Goal: Task Accomplishment & Management: Use online tool/utility

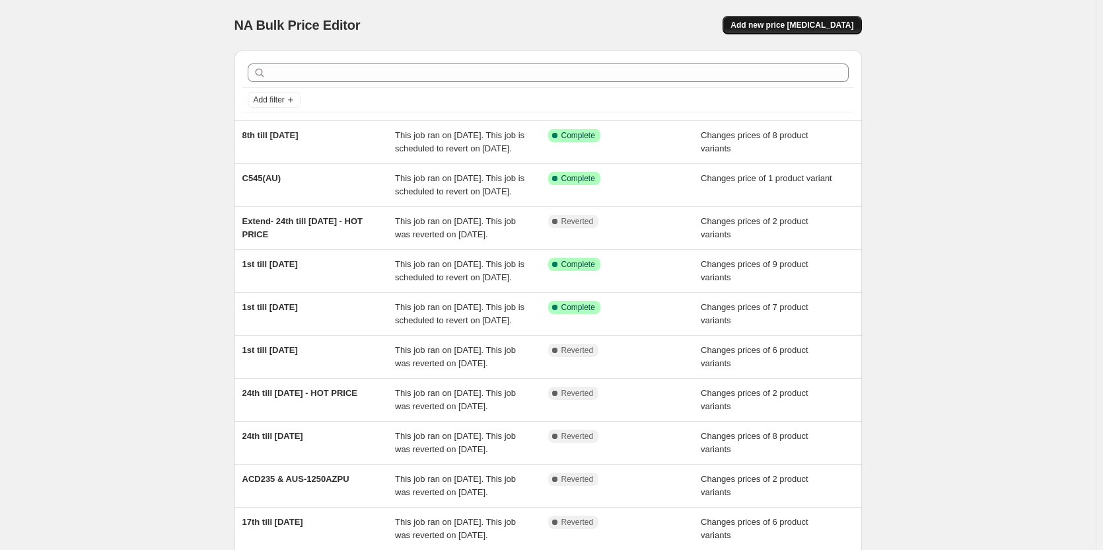
click at [808, 23] on span "Add new price [MEDICAL_DATA]" at bounding box center [792, 25] width 123 height 11
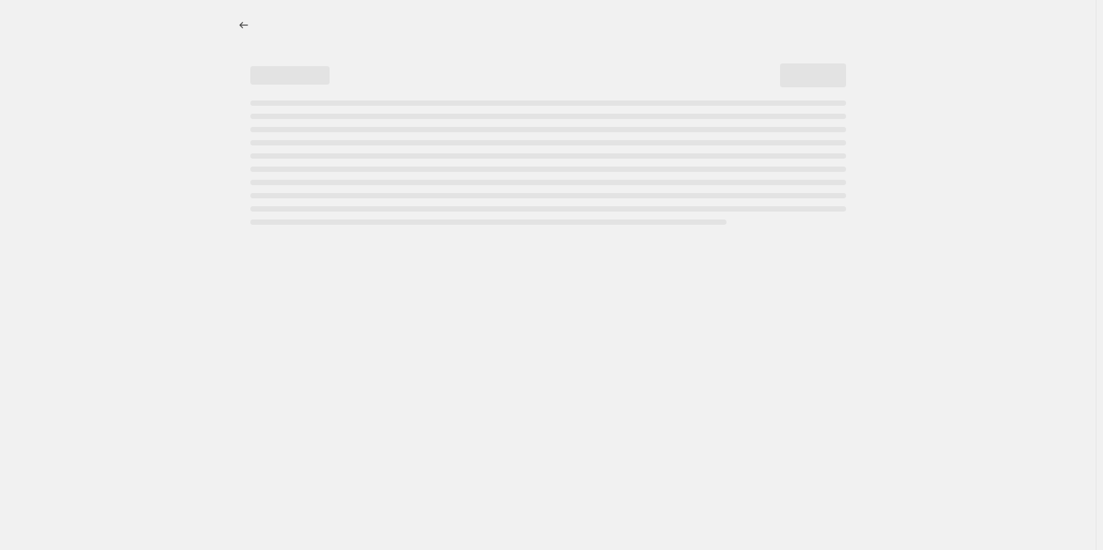
select select "percentage"
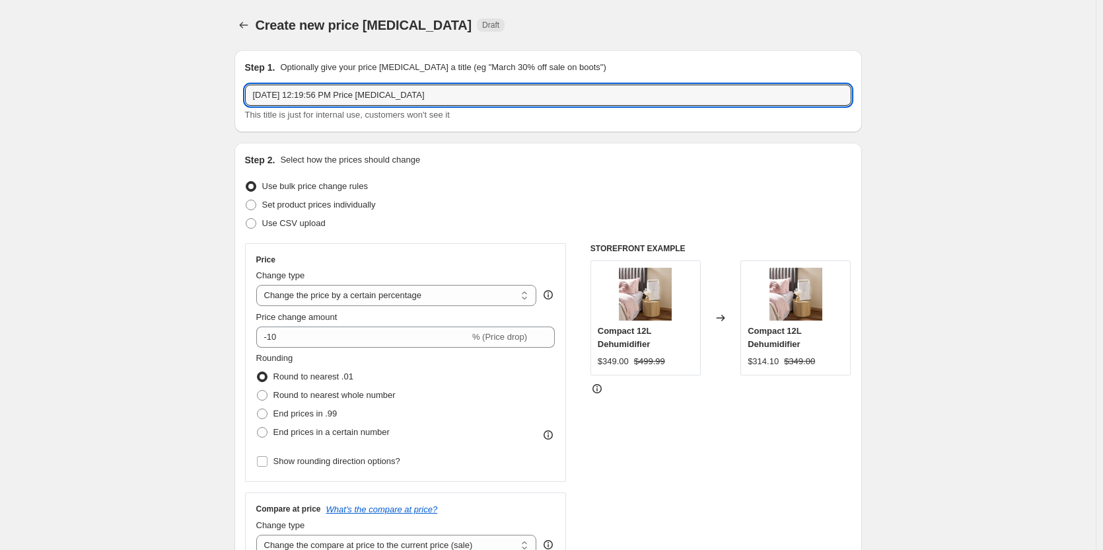
drag, startPoint x: 464, startPoint y: 90, endPoint x: 223, endPoint y: 94, distance: 241.8
drag, startPoint x: 222, startPoint y: 94, endPoint x: 223, endPoint y: 40, distance: 54.2
drag, startPoint x: 464, startPoint y: 96, endPoint x: 250, endPoint y: 100, distance: 213.4
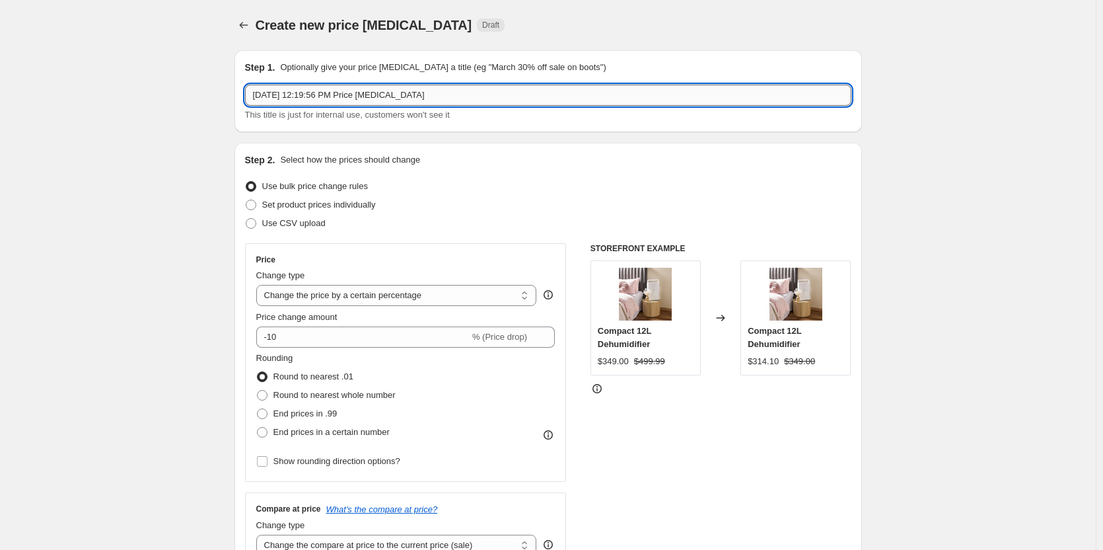
click at [250, 100] on input "[DATE] 12:19:56 PM Price [MEDICAL_DATA]" at bounding box center [548, 95] width 606 height 21
click at [256, 91] on input "15th till [DATE]" at bounding box center [548, 95] width 606 height 21
type input "15th till [DATE]"
click at [256, 205] on span at bounding box center [251, 205] width 11 height 11
click at [246, 200] on input "Set product prices individually" at bounding box center [246, 200] width 1 height 1
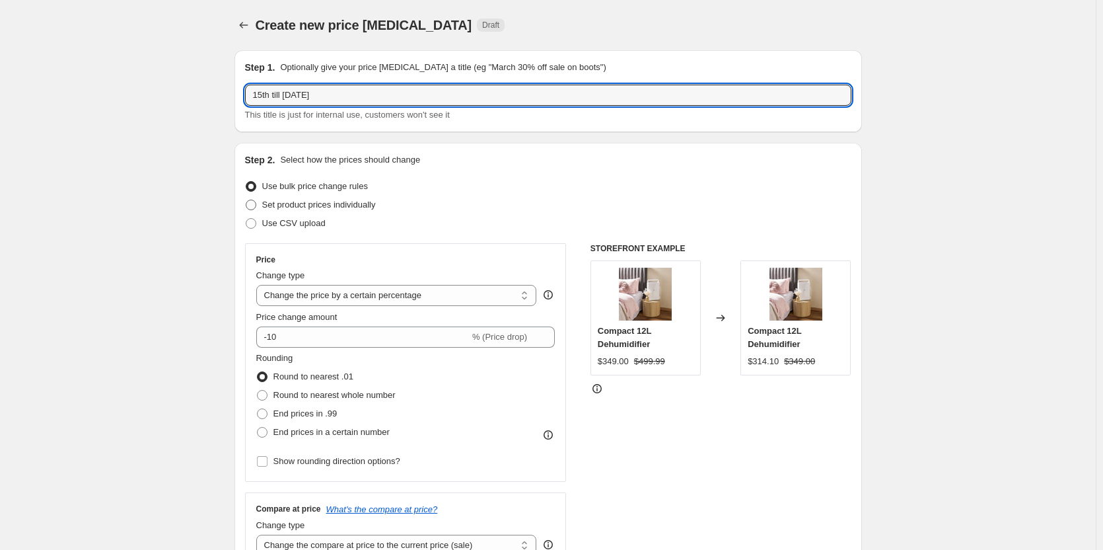
radio input "true"
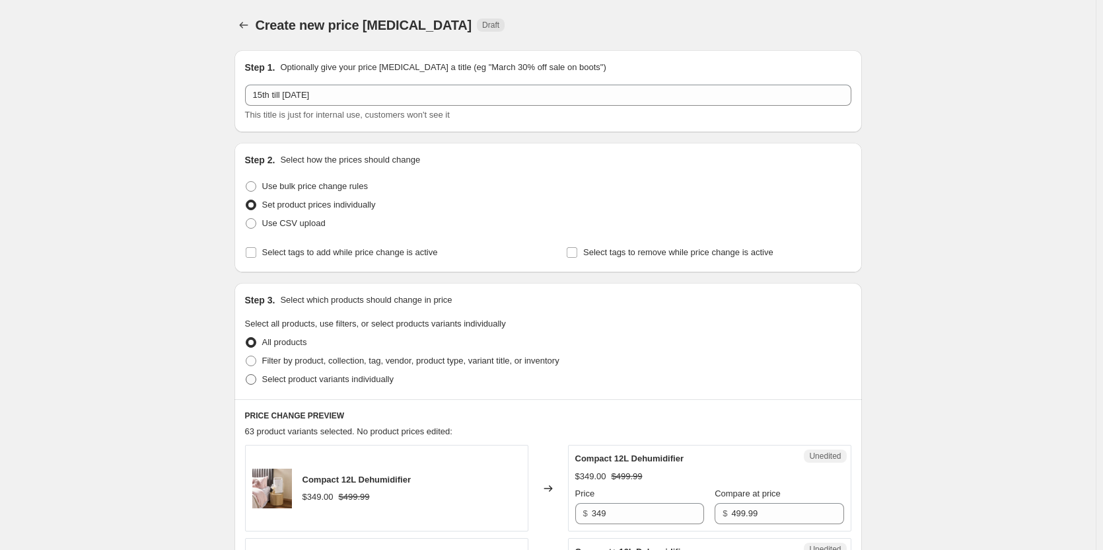
click at [252, 381] on span at bounding box center [251, 379] width 11 height 11
click at [246, 375] on input "Select product variants individually" at bounding box center [246, 374] width 1 height 1
radio input "true"
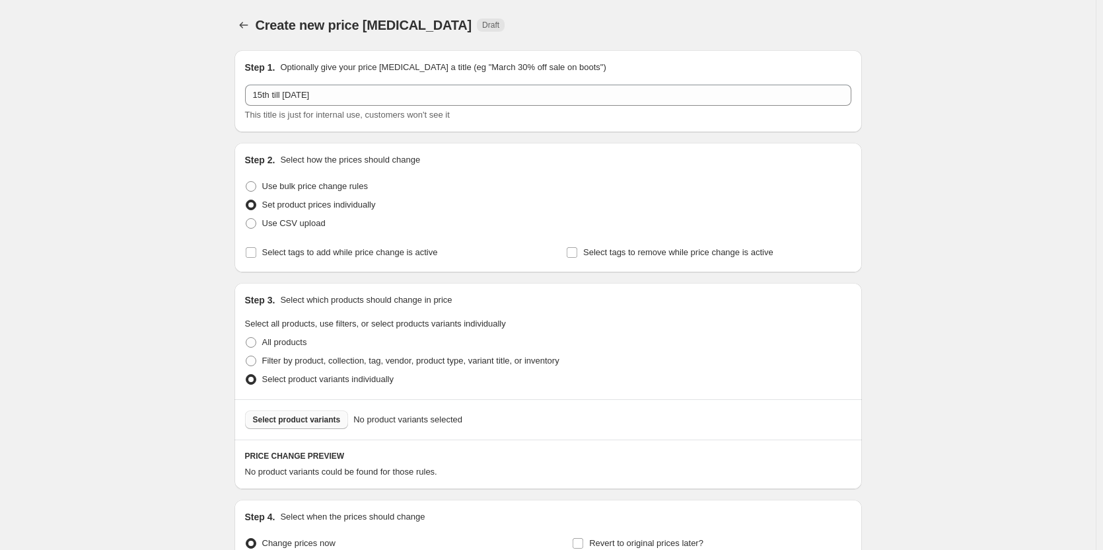
click at [319, 418] on span "Select product variants" at bounding box center [297, 419] width 88 height 11
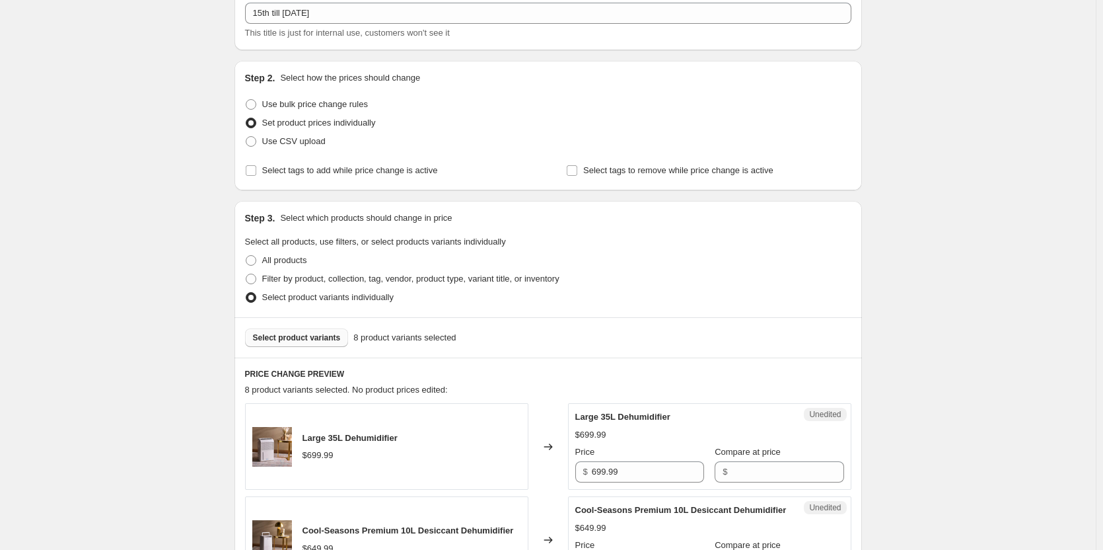
scroll to position [198, 0]
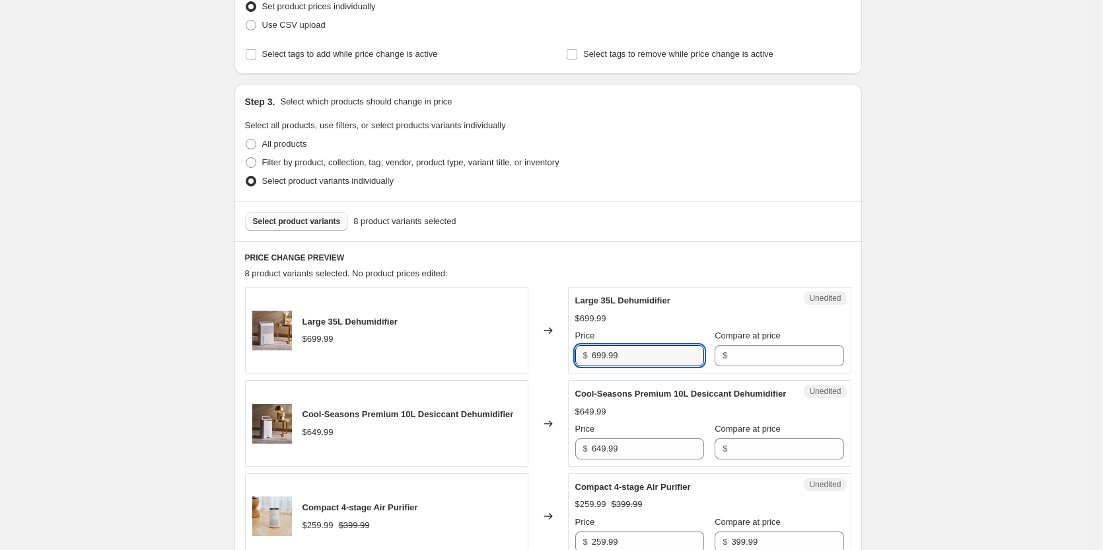
drag, startPoint x: 645, startPoint y: 360, endPoint x: 534, endPoint y: 347, distance: 111.7
click at [534, 347] on div "Large 35L Dehumidifier $699.99 Changed to Unedited Large 35L Dehumidifier $699.…" at bounding box center [548, 330] width 606 height 87
click at [745, 358] on input "Compare at price" at bounding box center [787, 355] width 112 height 21
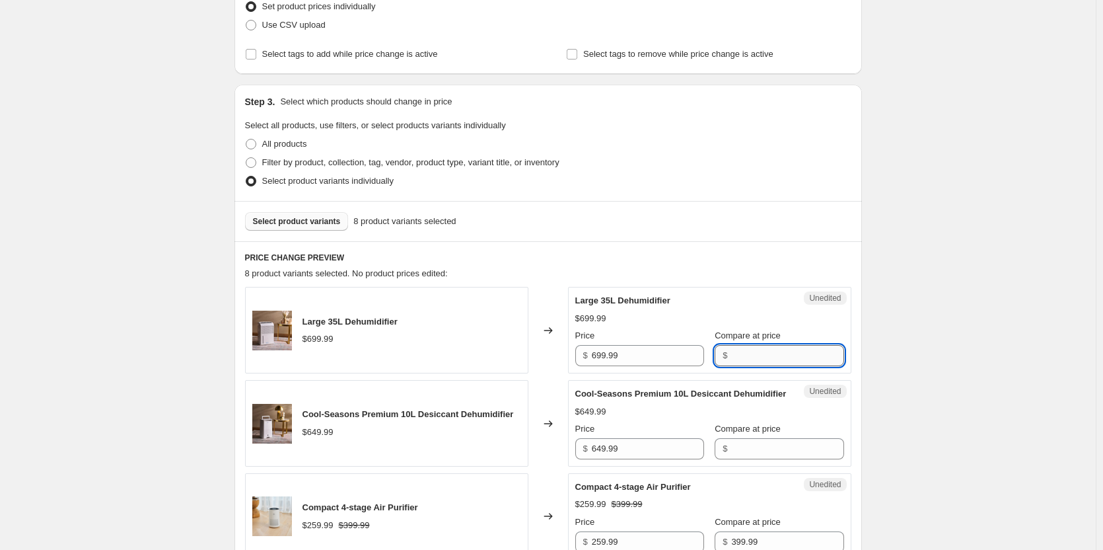
paste input "699.99"
type input "699.99"
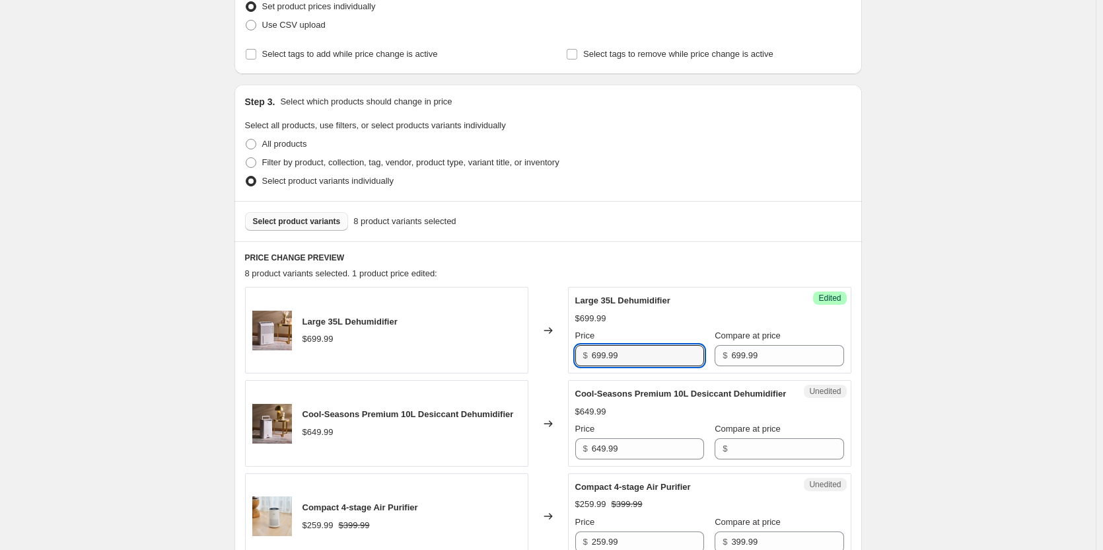
drag, startPoint x: 649, startPoint y: 357, endPoint x: 523, endPoint y: 354, distance: 126.2
click at [523, 354] on div "Large 35L Dehumidifier $699.99 Changed to Success Edited Large 35L Dehumidifier…" at bounding box center [548, 330] width 606 height 87
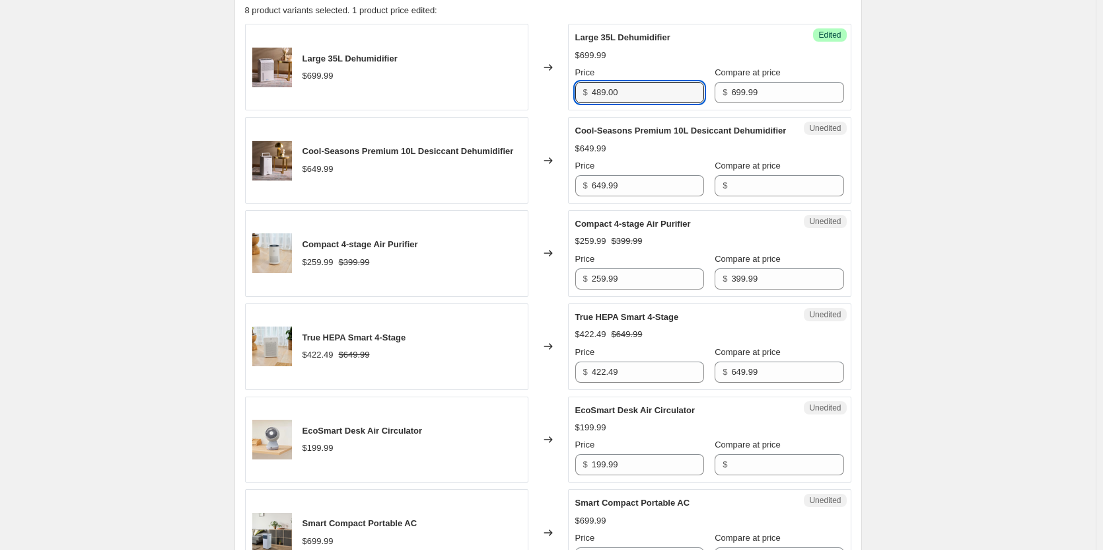
scroll to position [462, 0]
type input "489.00"
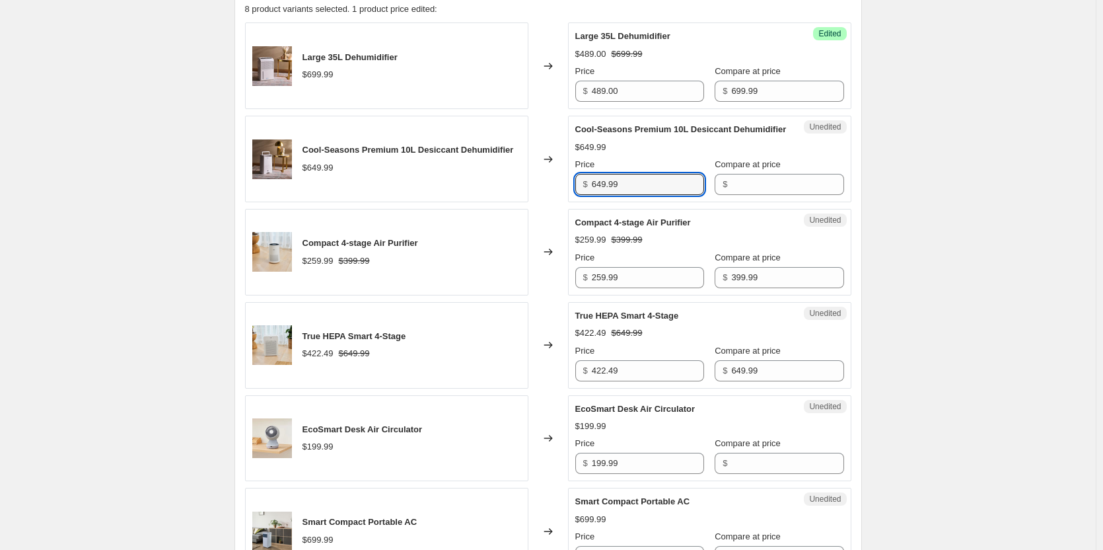
drag, startPoint x: 662, startPoint y: 198, endPoint x: 547, endPoint y: 196, distance: 115.0
click at [547, 196] on div "Cool-Seasons Premium 10L Desiccant Dehumidifier $649.99 Changed to Unedited Coo…" at bounding box center [548, 159] width 606 height 87
drag, startPoint x: 715, startPoint y: 206, endPoint x: 726, endPoint y: 205, distance: 11.2
click at [716, 195] on div "$" at bounding box center [779, 184] width 129 height 21
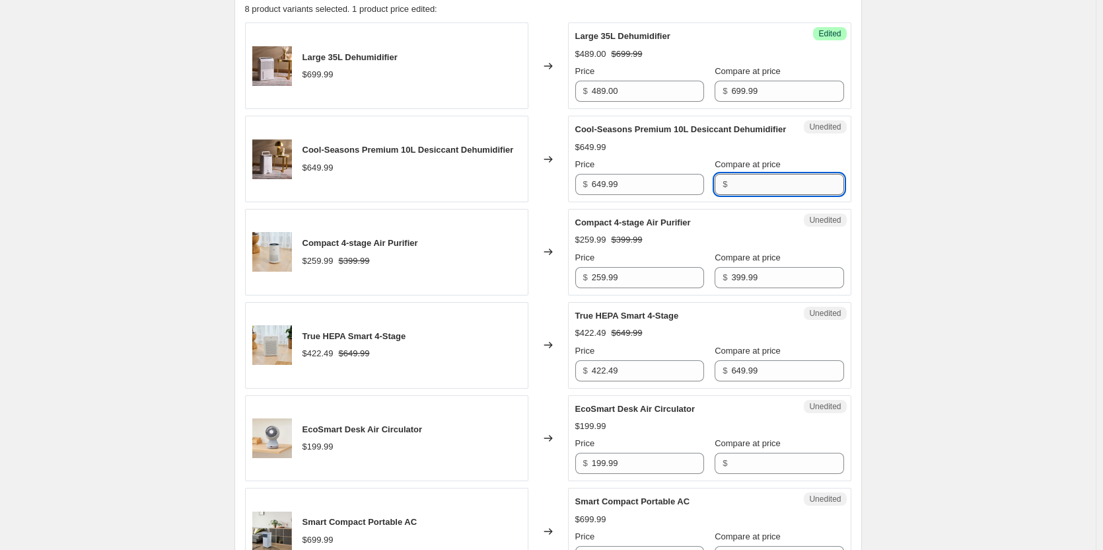
paste input "649.99"
type input "649.99"
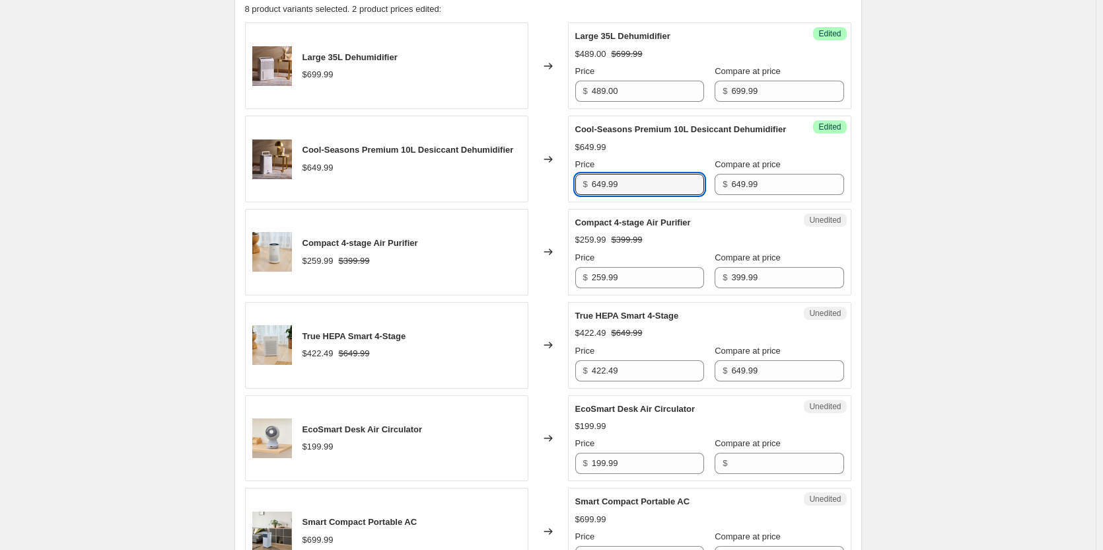
drag, startPoint x: 667, startPoint y: 198, endPoint x: 534, endPoint y: 195, distance: 132.8
click at [534, 195] on div "Cool-Seasons Premium 10L Desiccant Dehumidifier $649.99 Changed to Success Edit…" at bounding box center [548, 159] width 606 height 87
type input "449.00"
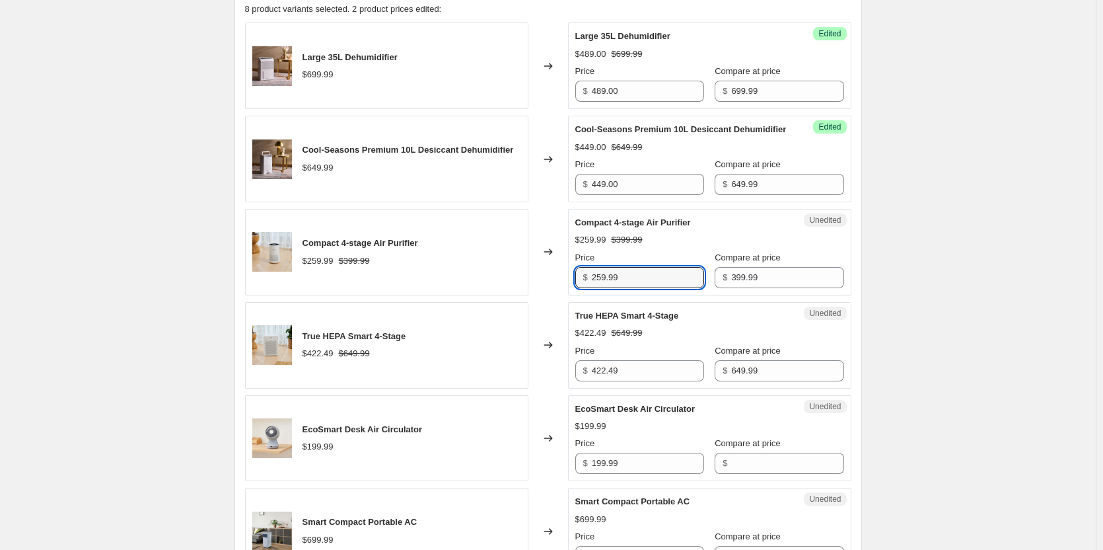
drag, startPoint x: 641, startPoint y: 291, endPoint x: 542, endPoint y: 292, distance: 98.4
click at [542, 292] on div "Compact 4-stage Air Purifier $259.99 $399.99 Changed to Unedited Compact 4-stag…" at bounding box center [548, 252] width 606 height 87
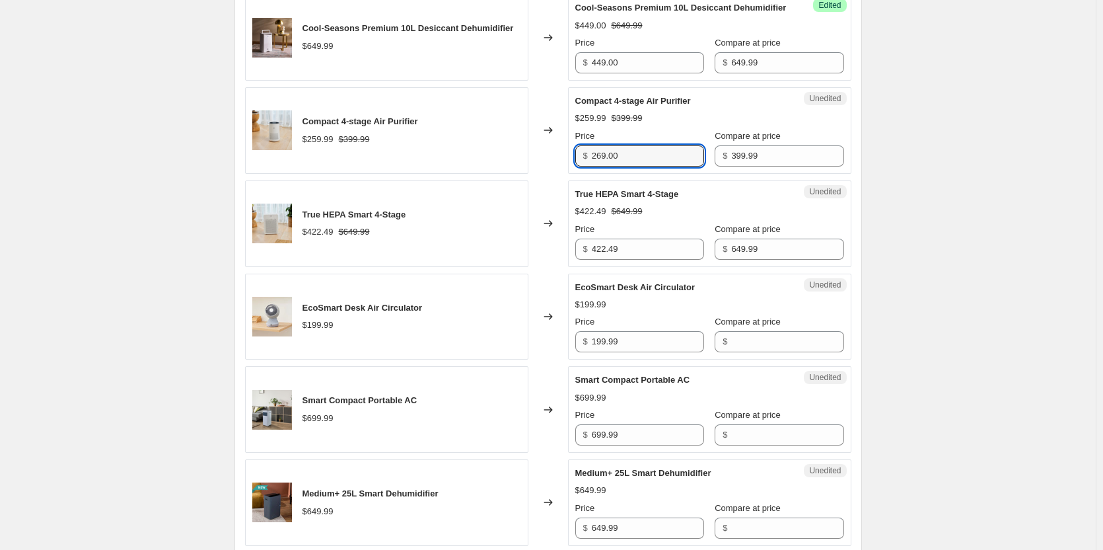
scroll to position [595, 0]
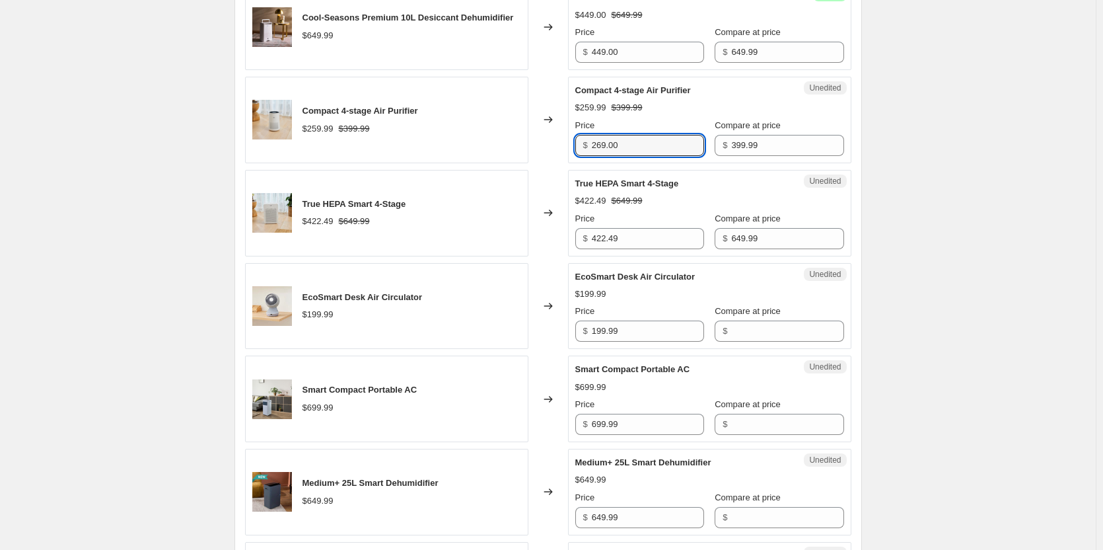
type input "269.00"
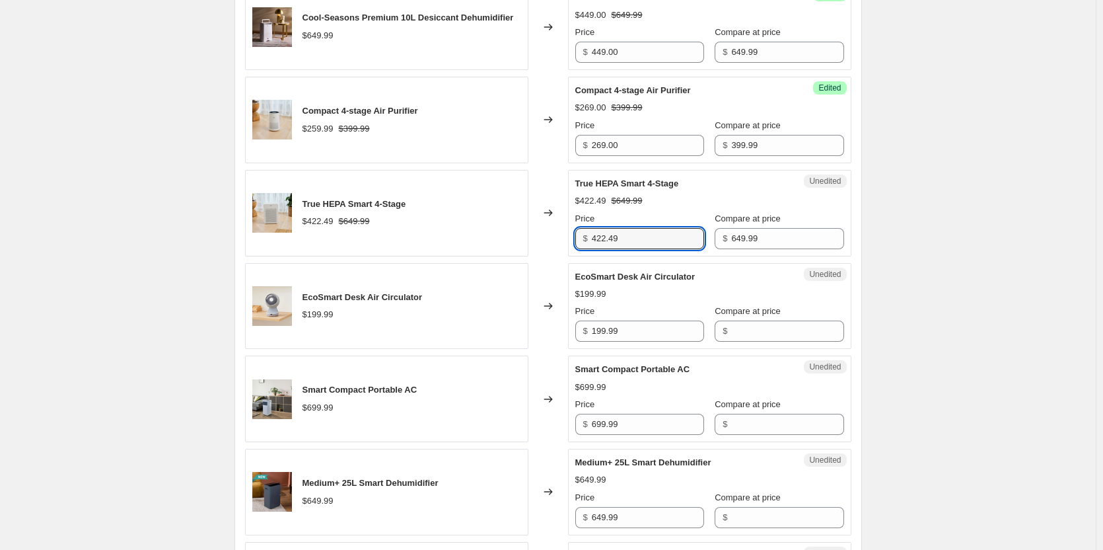
drag, startPoint x: 651, startPoint y: 254, endPoint x: 567, endPoint y: 250, distance: 84.0
click at [567, 250] on div "True HEPA Smart 4-Stage $422.49 $649.99 Changed to Unedited True HEPA Smart 4-S…" at bounding box center [548, 213] width 606 height 87
type input "449.00"
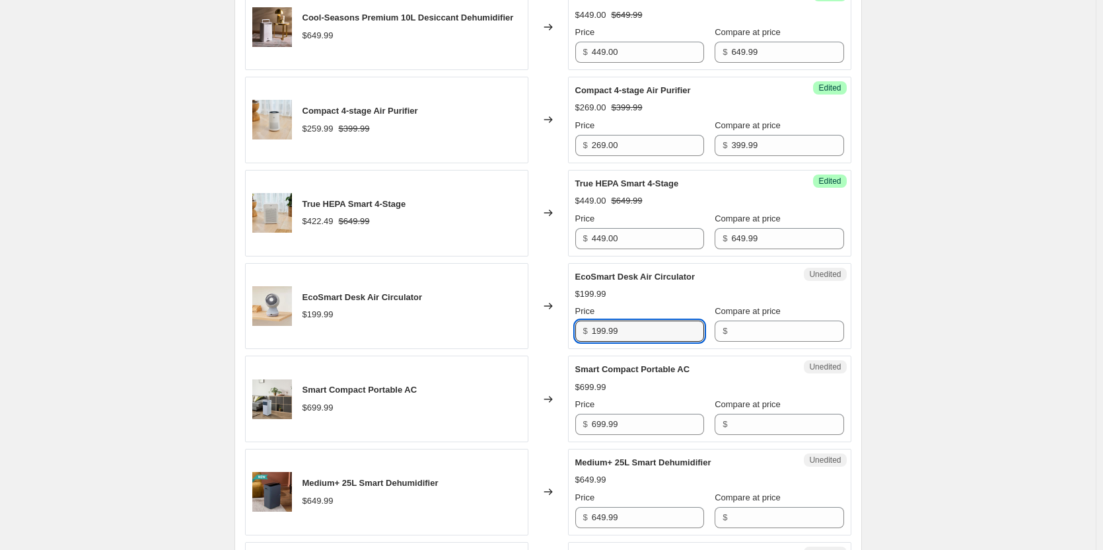
drag, startPoint x: 636, startPoint y: 343, endPoint x: 560, endPoint y: 336, distance: 75.6
click at [560, 336] on div "EcoSmart Desk Air Circulator $199.99 Changed to Unedited EcoSmart Desk Air Circ…" at bounding box center [548, 306] width 606 height 87
click at [731, 342] on input "Compare at price" at bounding box center [787, 330] width 112 height 21
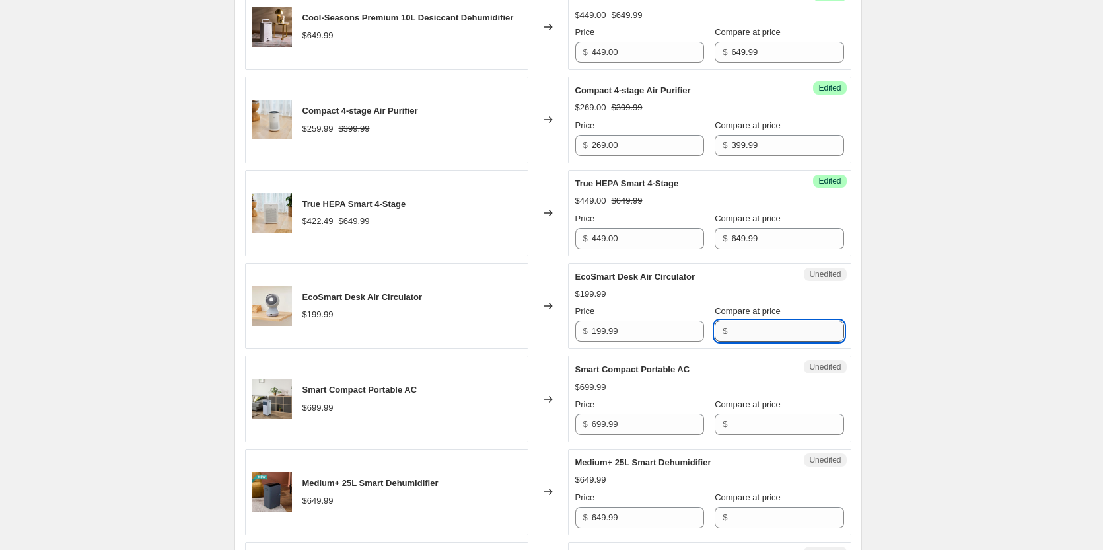
paste input "199.99"
type input "199.99"
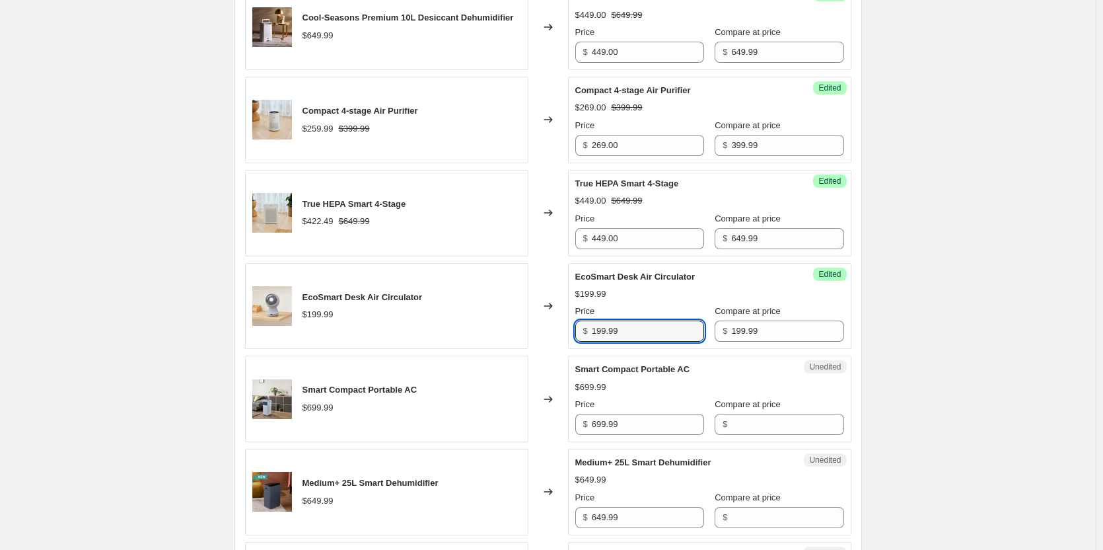
drag, startPoint x: 677, startPoint y: 345, endPoint x: 565, endPoint y: 344, distance: 112.3
click at [565, 344] on div "EcoSmart Desk Air Circulator $199.99 Changed to Success Edited EcoSmart Desk Ai…" at bounding box center [548, 306] width 606 height 87
type input "129.00"
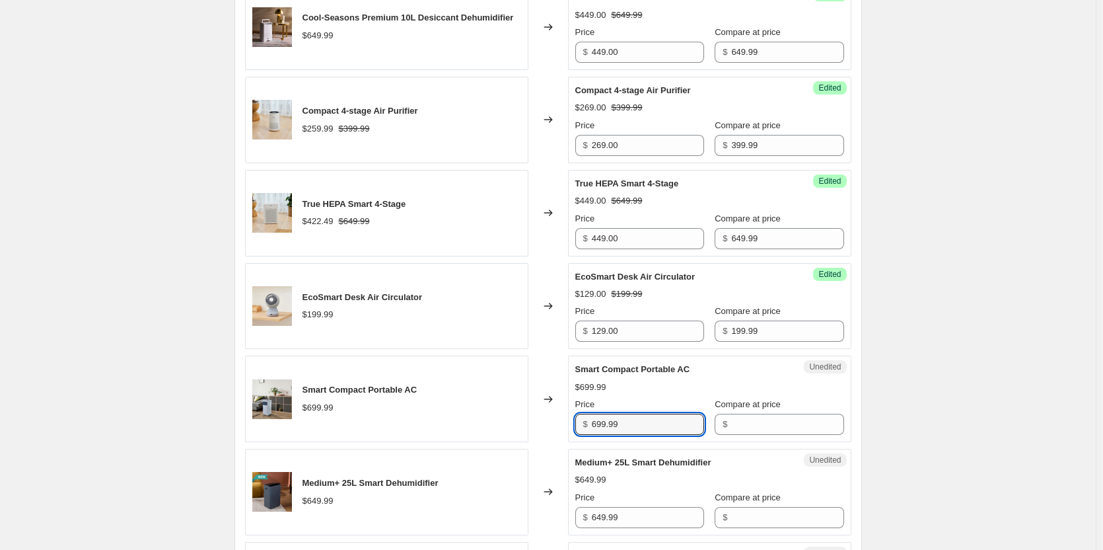
drag, startPoint x: 667, startPoint y: 443, endPoint x: 567, endPoint y: 431, distance: 101.1
click at [567, 431] on div "Smart Compact Portable AC $699.99 Changed to Unedited Smart Compact Portable AC…" at bounding box center [548, 398] width 606 height 87
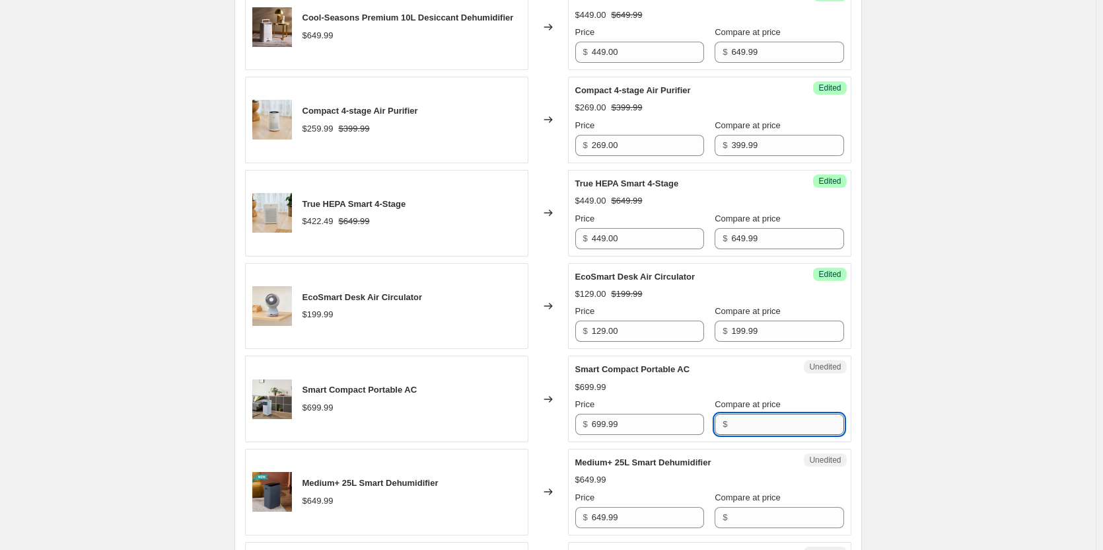
click at [740, 435] on input "Compare at price" at bounding box center [787, 424] width 112 height 21
paste input "699.99"
type input "699.99"
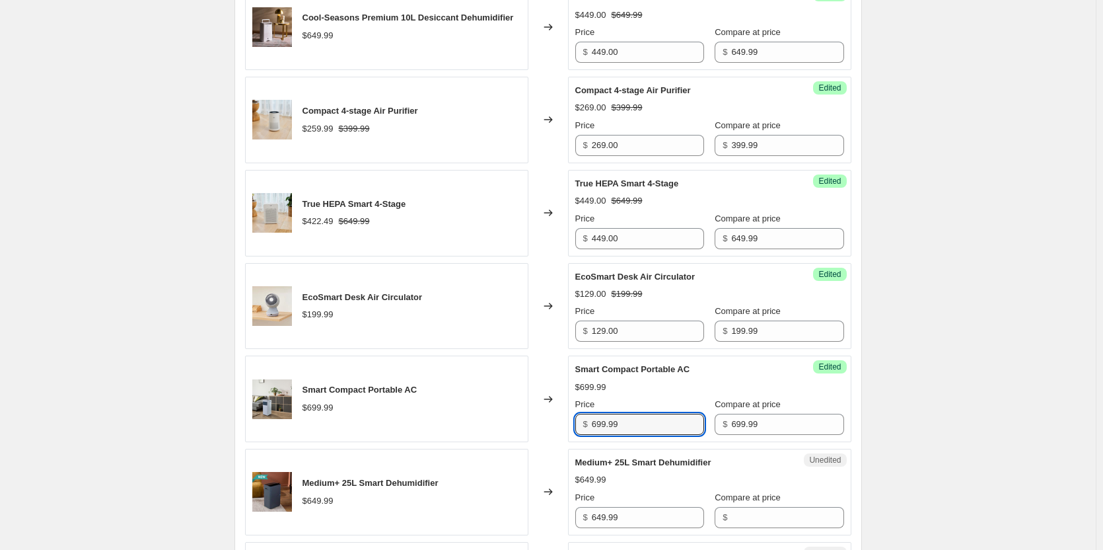
drag, startPoint x: 665, startPoint y: 434, endPoint x: 519, endPoint y: 429, distance: 146.1
click at [519, 429] on div "Smart Compact Portable AC $699.99 Changed to Success Edited Smart Compact Porta…" at bounding box center [548, 398] width 606 height 87
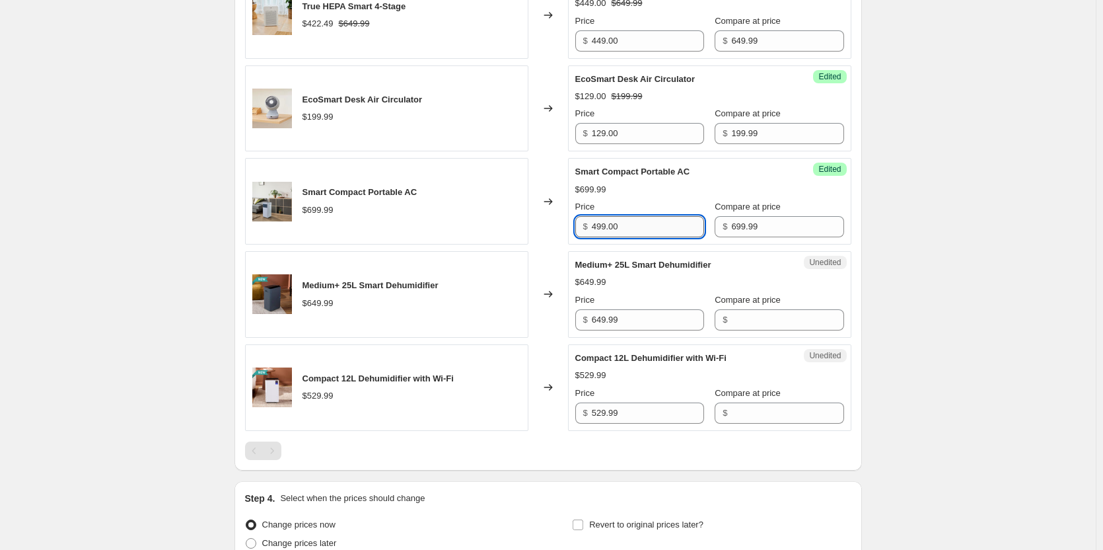
scroll to position [793, 0]
type input "499.00"
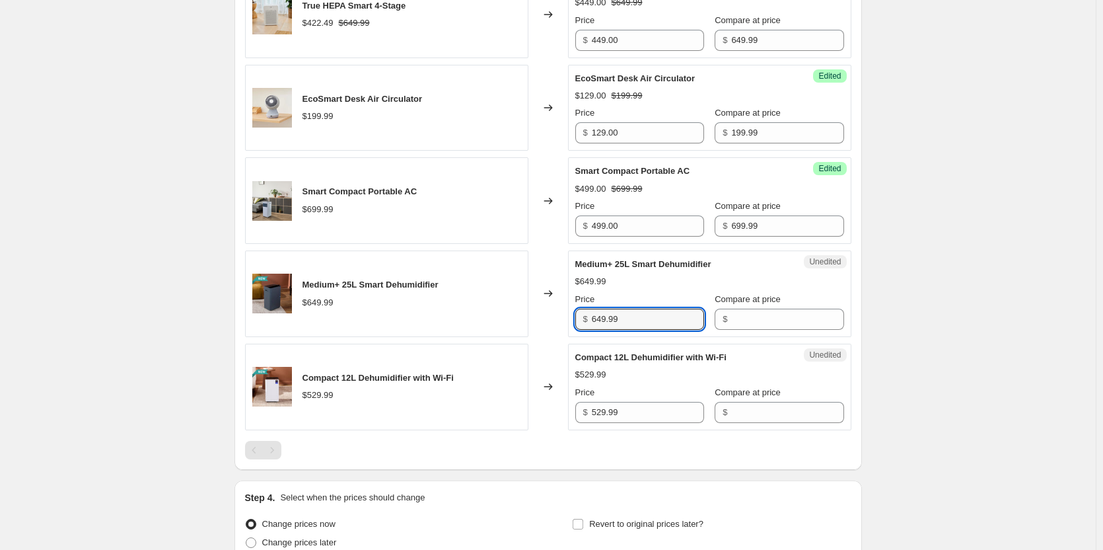
drag, startPoint x: 644, startPoint y: 330, endPoint x: 579, endPoint y: 330, distance: 64.7
click at [579, 330] on div "$ 649.99" at bounding box center [639, 319] width 129 height 21
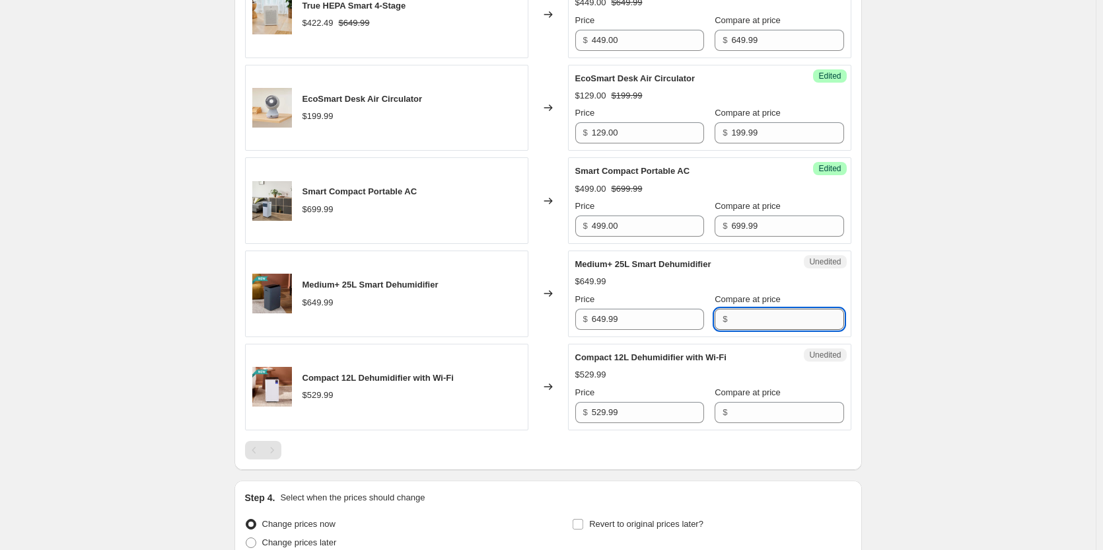
click at [732, 330] on input "Compare at price" at bounding box center [787, 319] width 112 height 21
paste input "649.99"
type input "649.99"
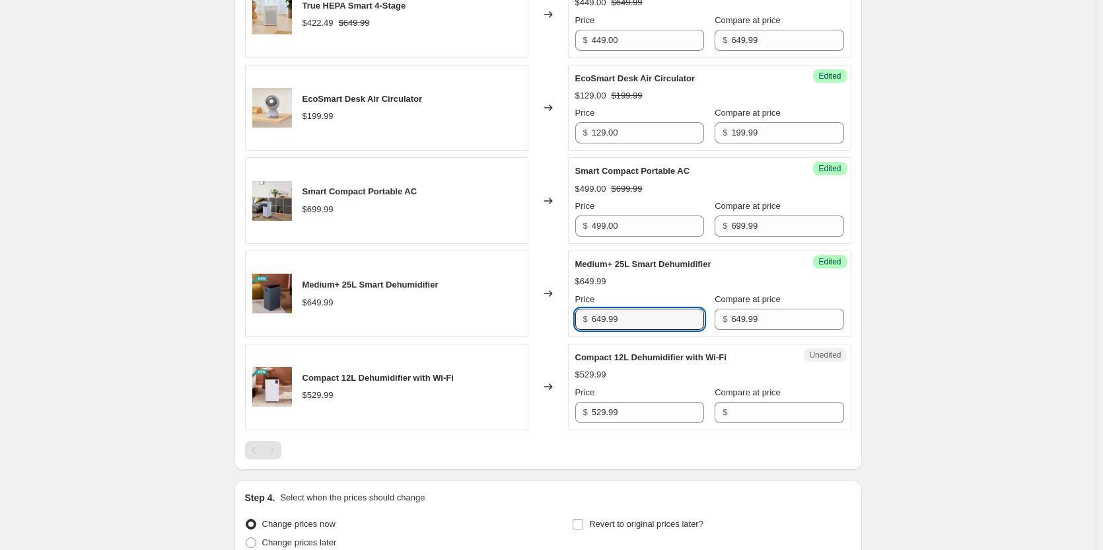
drag, startPoint x: 674, startPoint y: 336, endPoint x: 560, endPoint y: 334, distance: 114.3
click at [560, 334] on div "Medium+ 25L Smart Dehumidifier $649.99 Changed to Success Edited Medium+ 25L Sm…" at bounding box center [548, 293] width 606 height 87
type input "449.00"
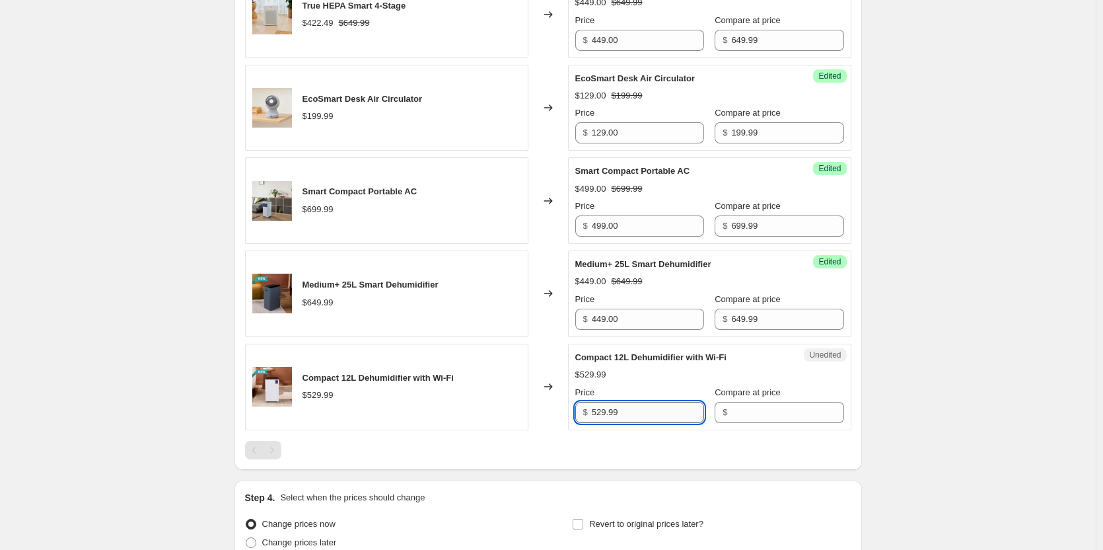
drag, startPoint x: 650, startPoint y: 427, endPoint x: 643, endPoint y: 426, distance: 6.6
click at [650, 423] on input "529.99" at bounding box center [648, 412] width 112 height 21
drag, startPoint x: 643, startPoint y: 426, endPoint x: 540, endPoint y: 423, distance: 103.8
click at [540, 423] on div "Compact 12L Dehumidifier with Wi-Fi $529.99 Changed to Unedited Compact 12L Deh…" at bounding box center [548, 387] width 606 height 87
click at [734, 423] on input "Compare at price" at bounding box center [787, 412] width 112 height 21
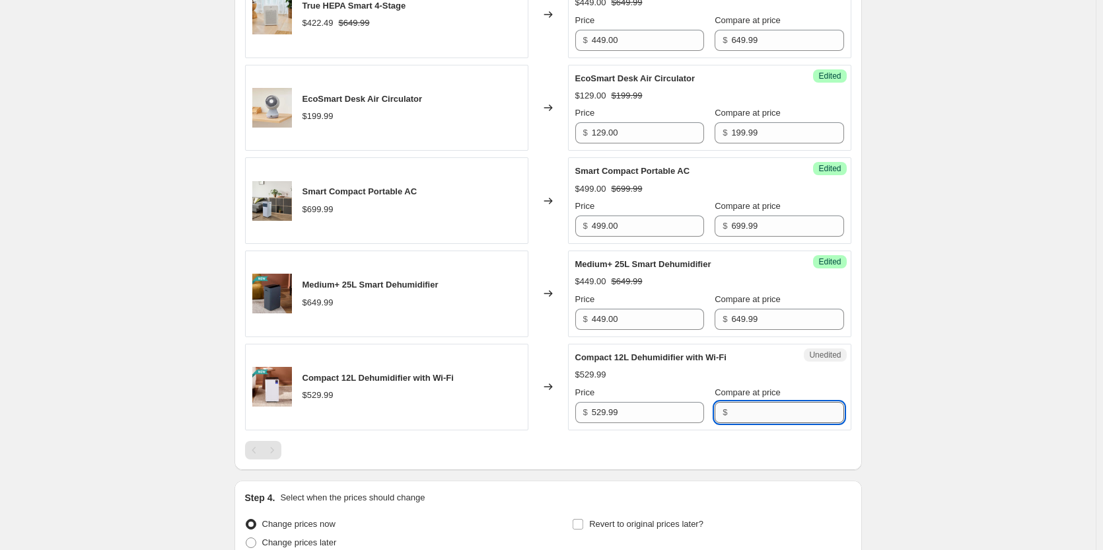
paste input "529.99"
type input "529.99"
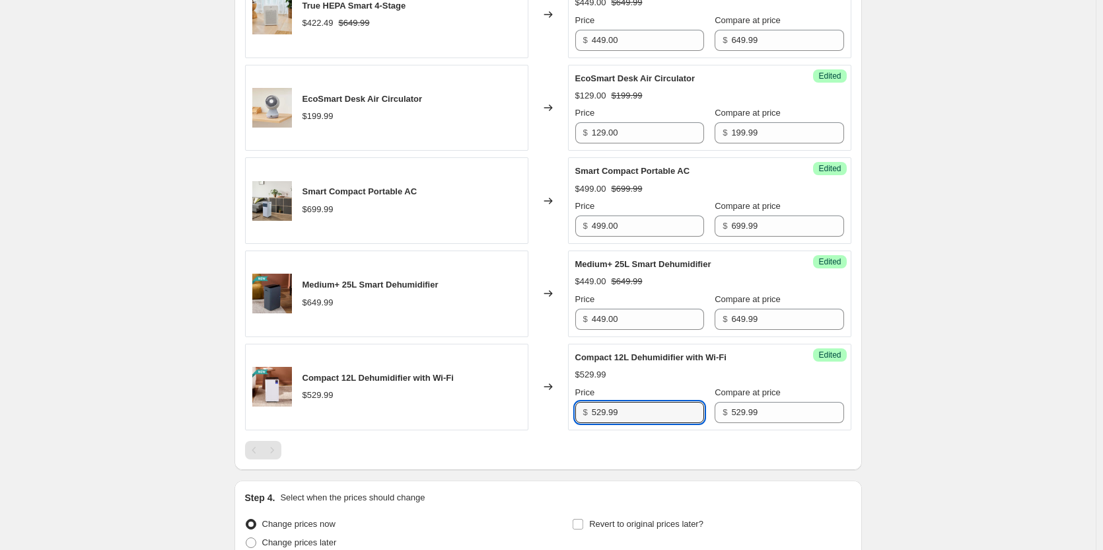
drag, startPoint x: 640, startPoint y: 431, endPoint x: 524, endPoint y: 424, distance: 116.5
click at [524, 424] on div "Compact 12L Dehumidifier with Wi-Fi $529.99 Changed to Success Edited Compact 1…" at bounding box center [548, 387] width 606 height 87
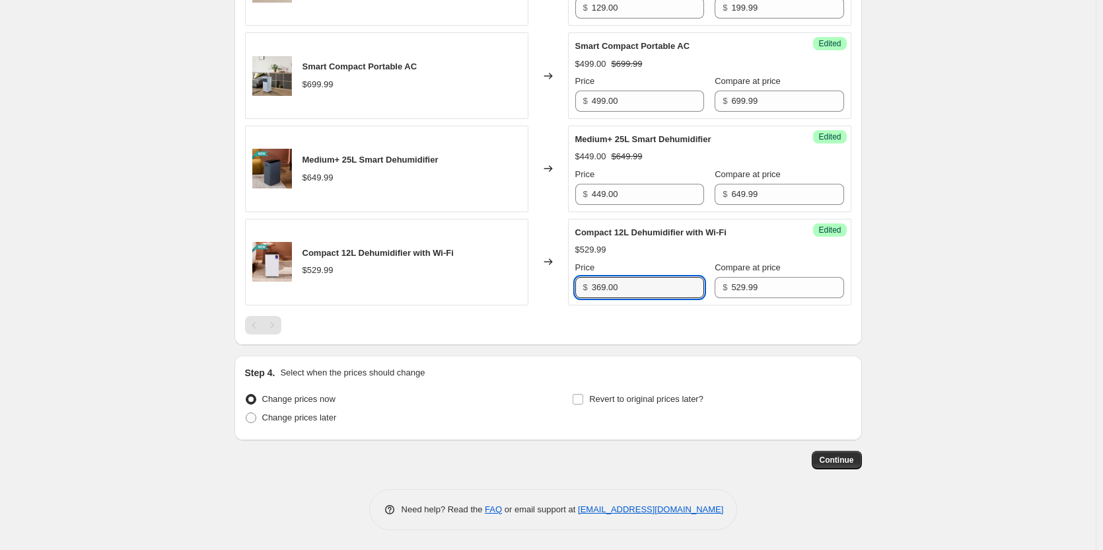
scroll to position [931, 0]
type input "369.00"
click at [256, 419] on span at bounding box center [251, 417] width 11 height 11
click at [246, 413] on input "Change prices later" at bounding box center [246, 412] width 1 height 1
radio input "true"
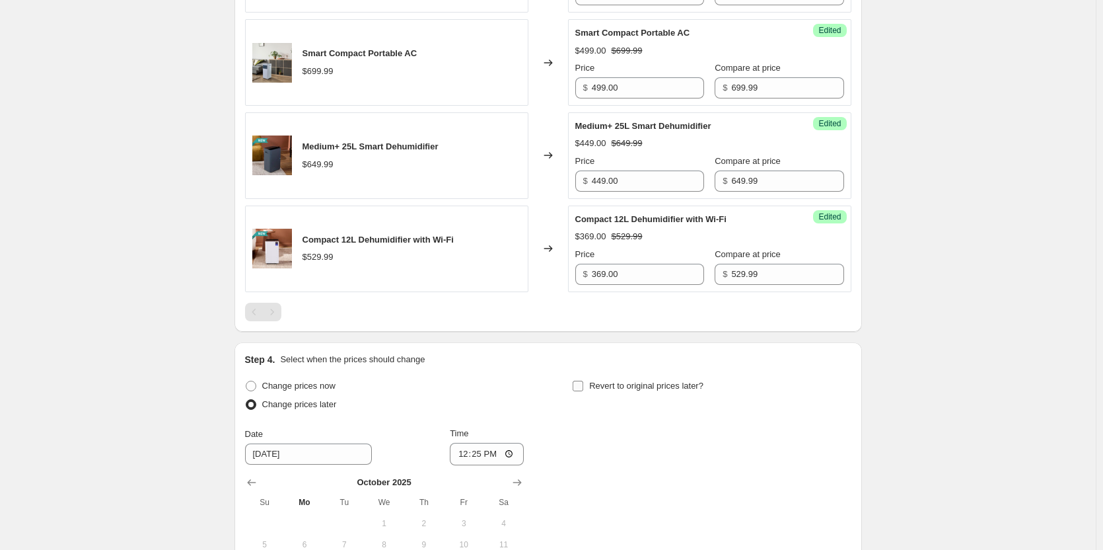
click at [580, 391] on input "Revert to original prices later?" at bounding box center [578, 386] width 11 height 11
checkbox input "true"
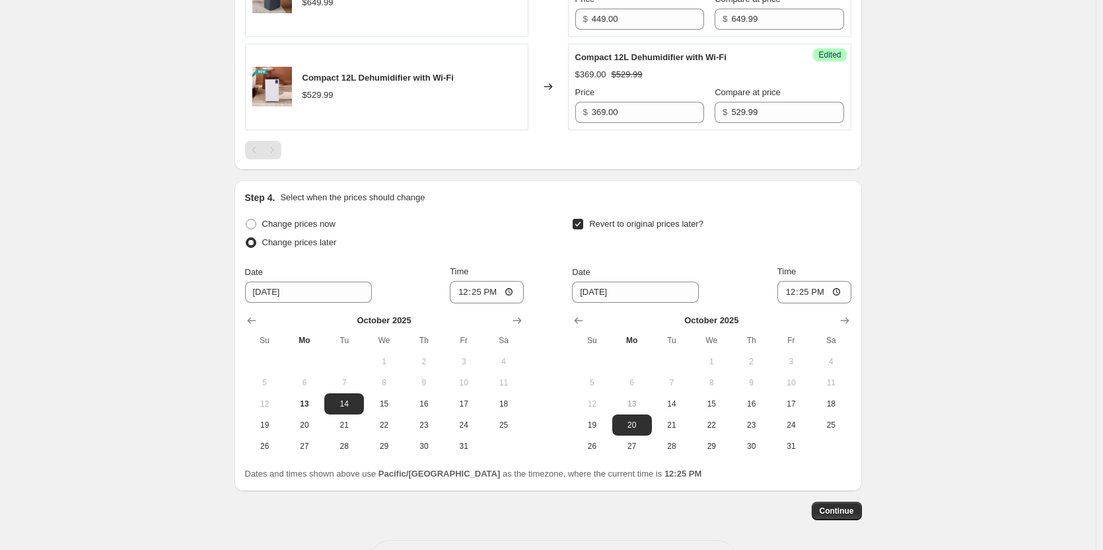
scroll to position [1129, 0]
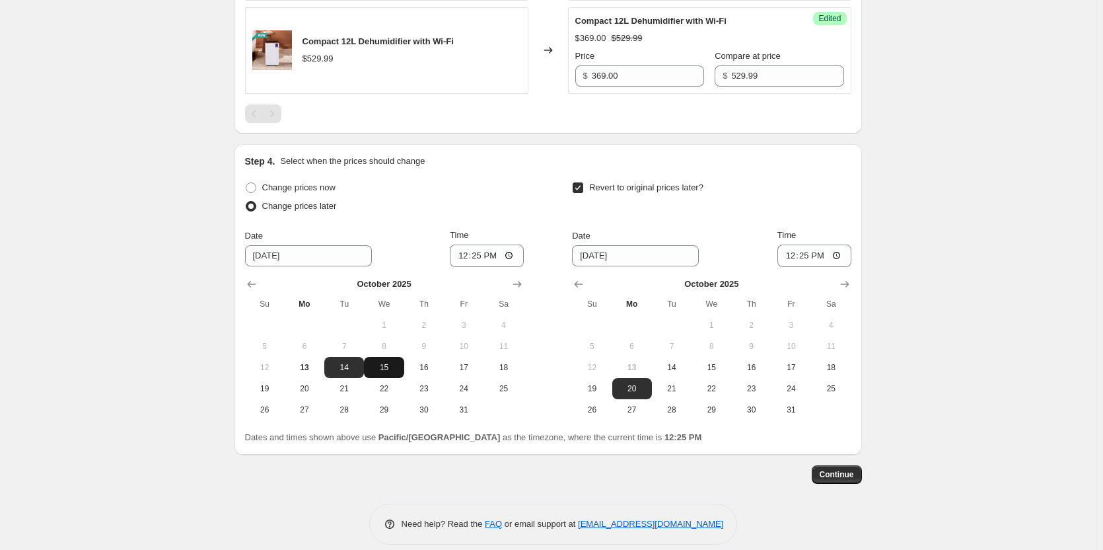
click at [375, 373] on span "15" at bounding box center [383, 367] width 29 height 11
type input "[DATE]"
click at [515, 267] on input "12:25" at bounding box center [487, 255] width 74 height 22
type input "00:05"
click at [591, 484] on div "Continue" at bounding box center [549, 474] width 628 height 18
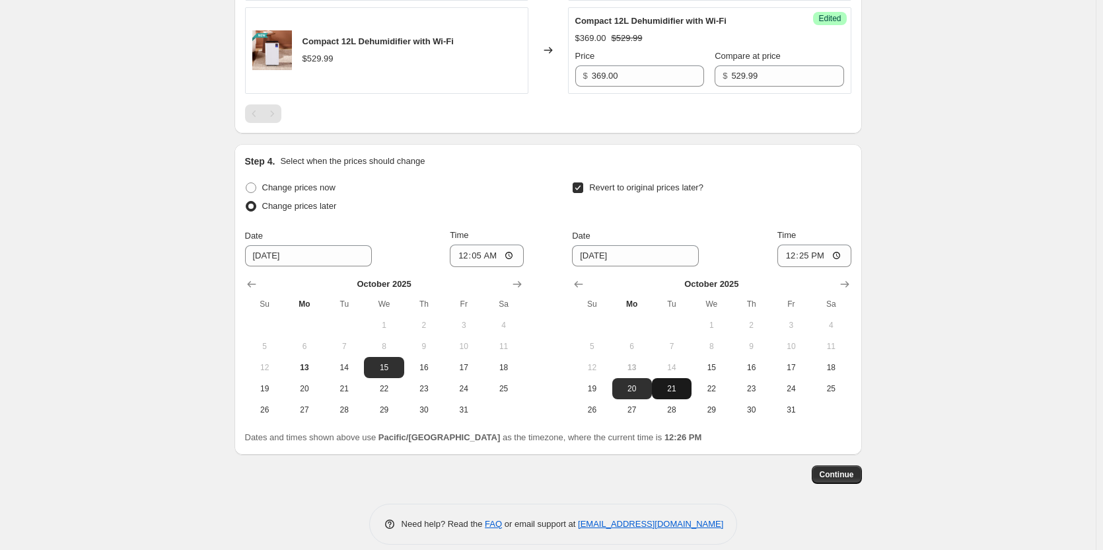
click at [674, 394] on span "21" at bounding box center [671, 388] width 29 height 11
type input "[DATE]"
click at [846, 267] on input "12:25" at bounding box center [815, 255] width 74 height 22
type input "23:59"
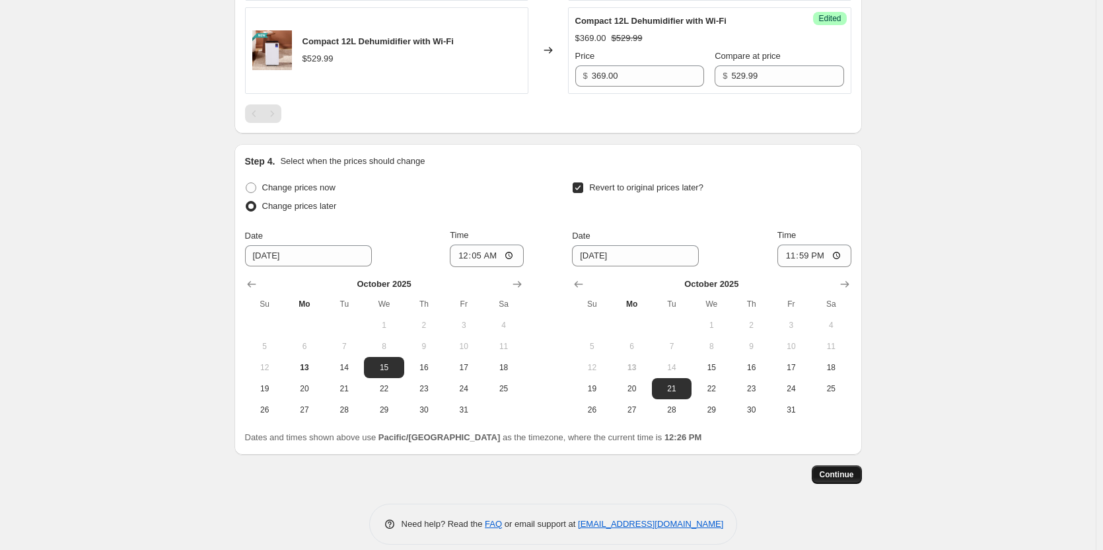
click at [843, 480] on span "Continue" at bounding box center [837, 474] width 34 height 11
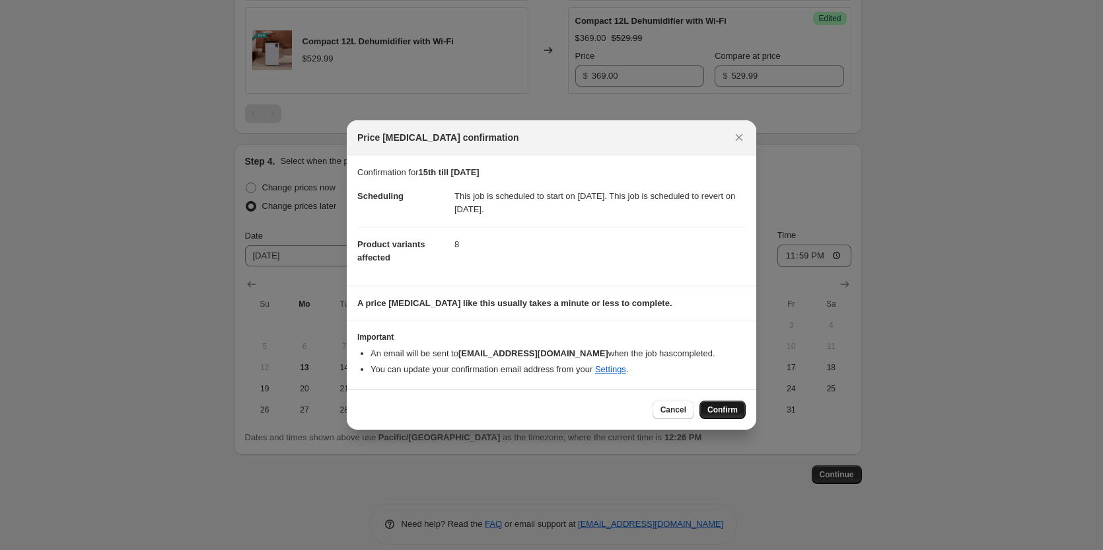
click at [724, 413] on span "Confirm" at bounding box center [723, 409] width 30 height 11
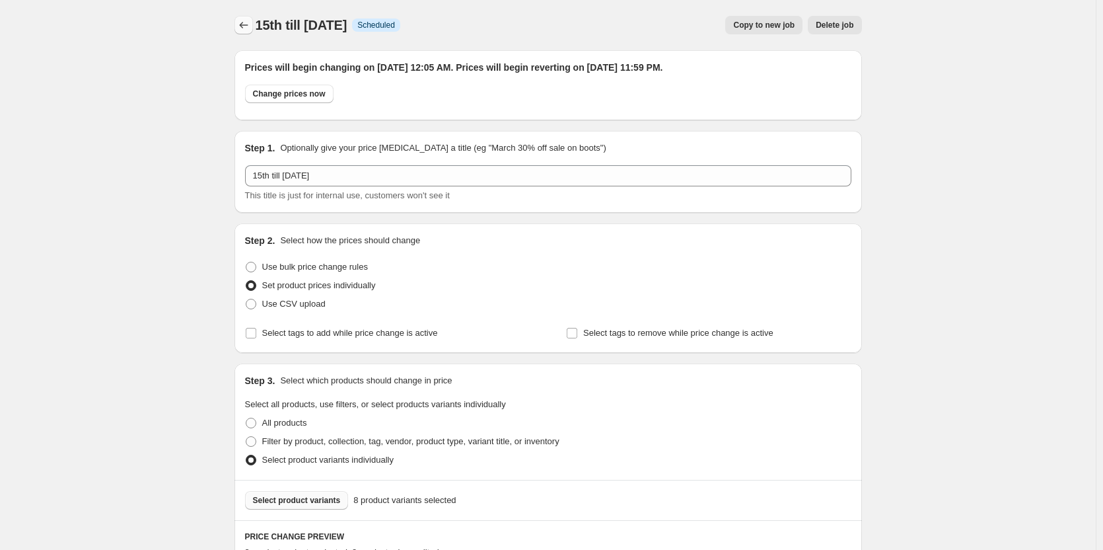
click at [246, 19] on icon "Price change jobs" at bounding box center [243, 24] width 13 height 13
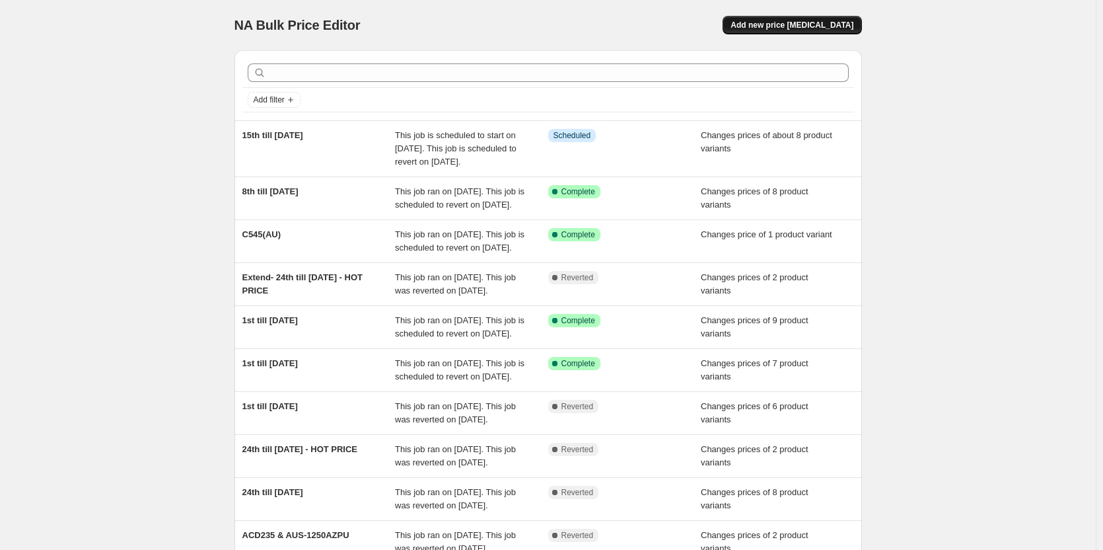
click at [786, 28] on span "Add new price [MEDICAL_DATA]" at bounding box center [792, 25] width 123 height 11
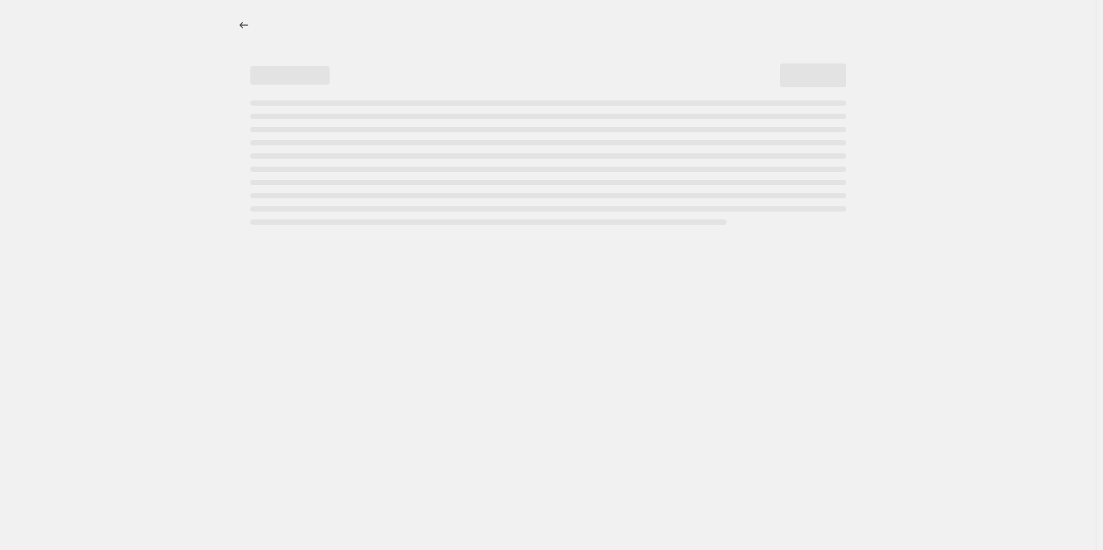
select select "percentage"
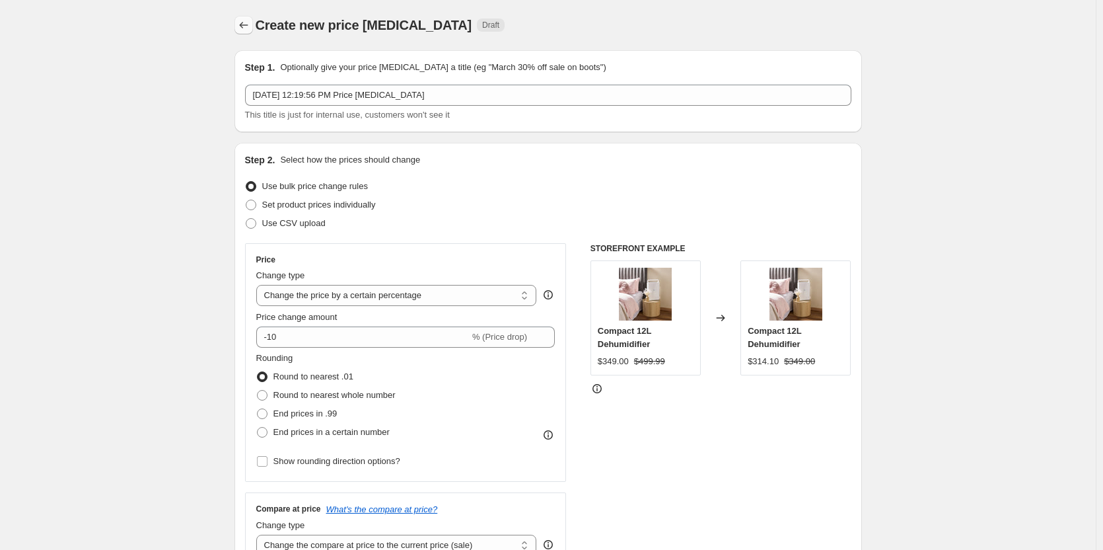
click at [250, 22] on icon "Price change jobs" at bounding box center [243, 24] width 13 height 13
